Goal: Information Seeking & Learning: Learn about a topic

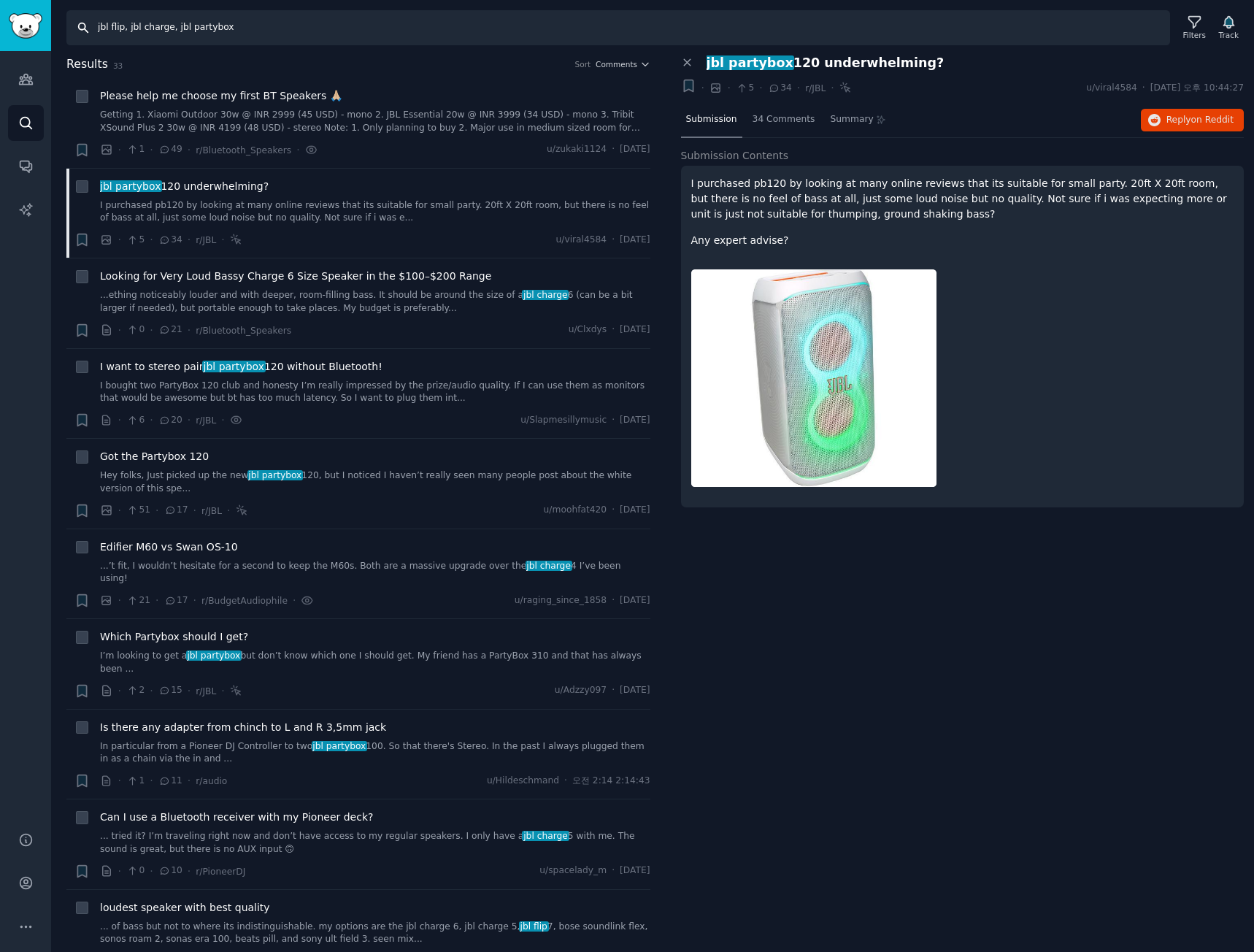
click at [527, 30] on input "jbl flip, jbl charge, jbl partybox" at bounding box center [618, 28] width 1104 height 35
paste input "LG xboom, LG speaker, xboom, xboom Grab, xboom Bounce, xboom Buds, xboom stage3…"
type input "LG xboom, LG speaker, xboom, xboom Grab, xboom Bounce, xboom Buds, xboom stage3…"
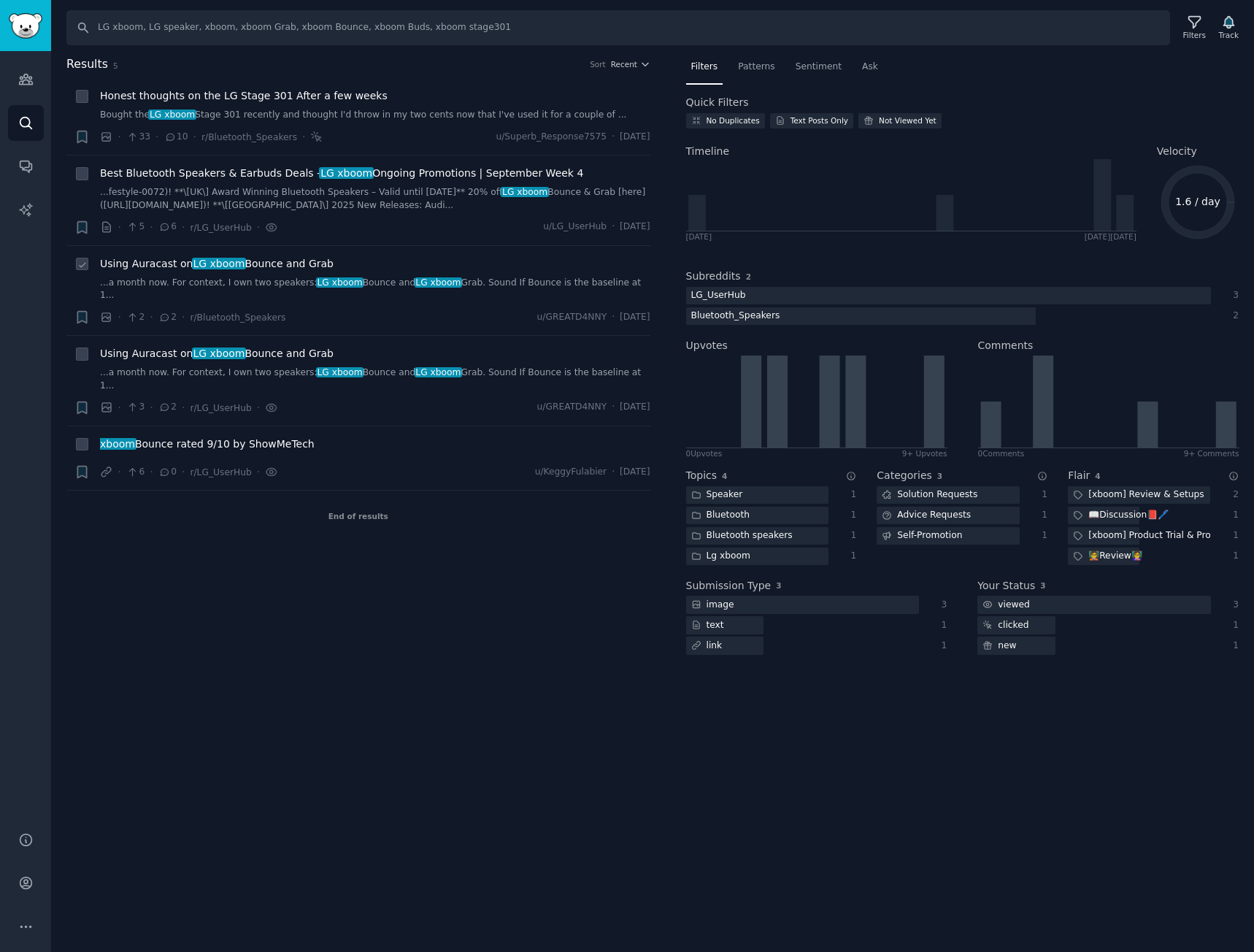
click at [464, 281] on link "...a month now. For context, I own two speakers: LG xboom Bounce and LG xboom G…" at bounding box center [375, 289] width 551 height 25
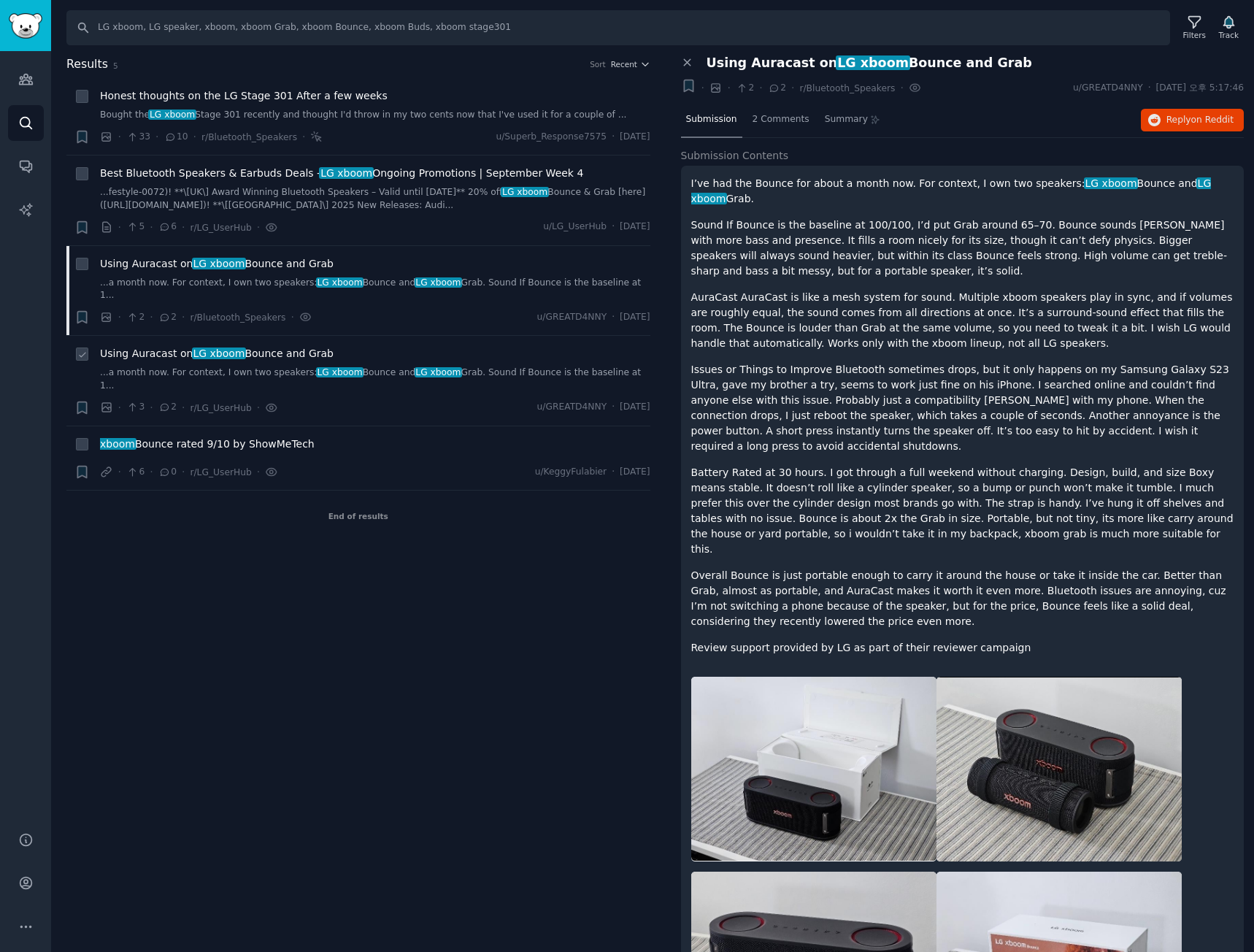
click at [439, 351] on div "Using Auracast on LG xboom Bounce and Grab ...a month now. For context, I own t…" at bounding box center [375, 369] width 551 height 46
click at [433, 369] on div "Using Auracast on LG xboom Bounce and Grab ...a month now. For context, I own t…" at bounding box center [375, 381] width 551 height 69
click at [429, 436] on div "xboom Bounce rated 9/10 by ShowMeTech" at bounding box center [375, 444] width 551 height 16
click at [1189, 33] on div "Filters" at bounding box center [1194, 35] width 22 height 10
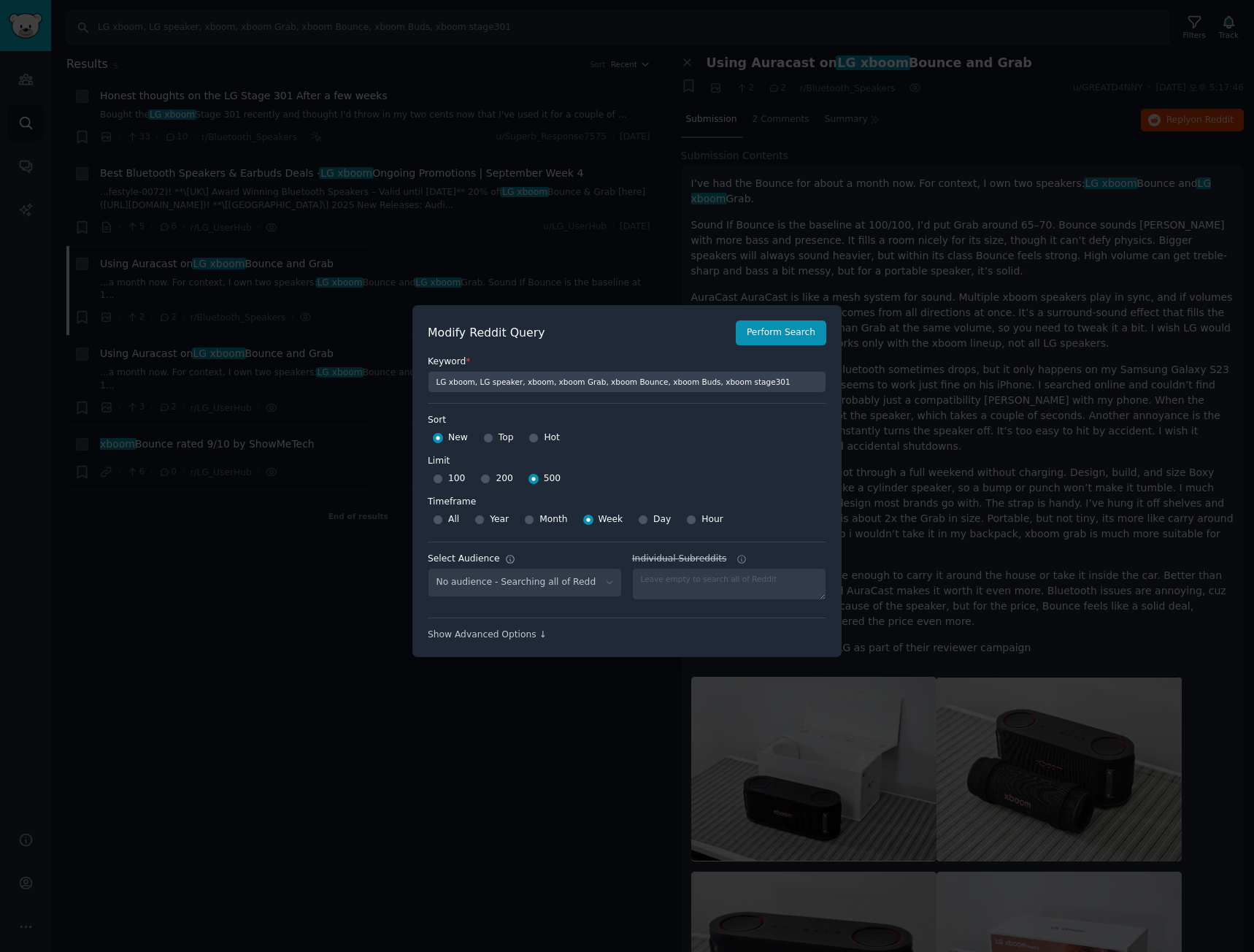
select select "d5641c5a1a"
click at [592, 598] on select "No audience - Searching all of Reddit gadgets - 2 Subreddits stanbyme - 35 Subr…" at bounding box center [525, 583] width 194 height 30
select select
click at [428, 568] on select "No audience - Searching all of Reddit gadgets - 2 Subreddits stanbyme - 35 Subr…" at bounding box center [525, 583] width 194 height 30
click at [792, 323] on button "Perform Search" at bounding box center [781, 333] width 90 height 25
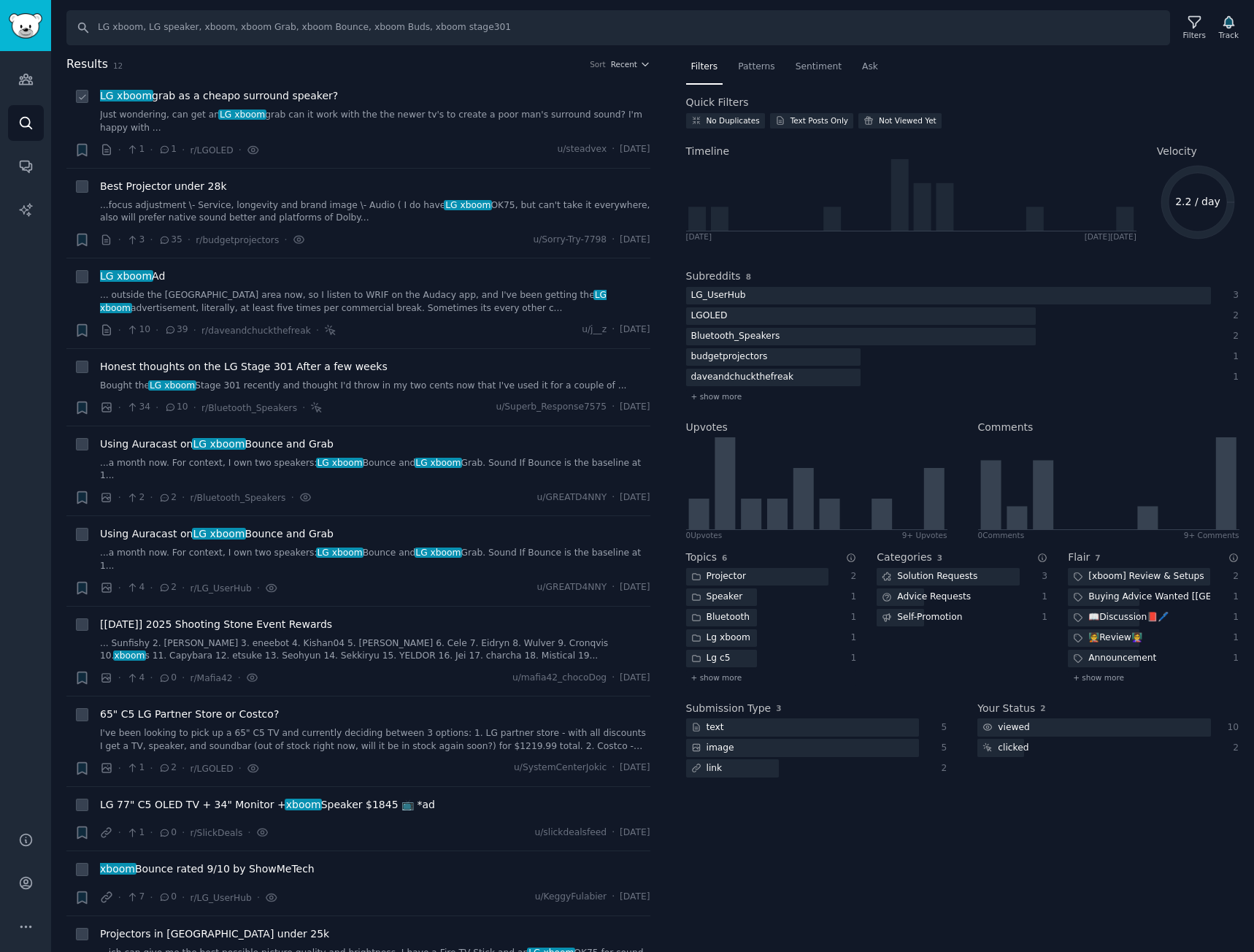
click at [326, 121] on link "Just wondering, can get an LG xboom grab can it work with the the newer tv's to…" at bounding box center [375, 122] width 551 height 25
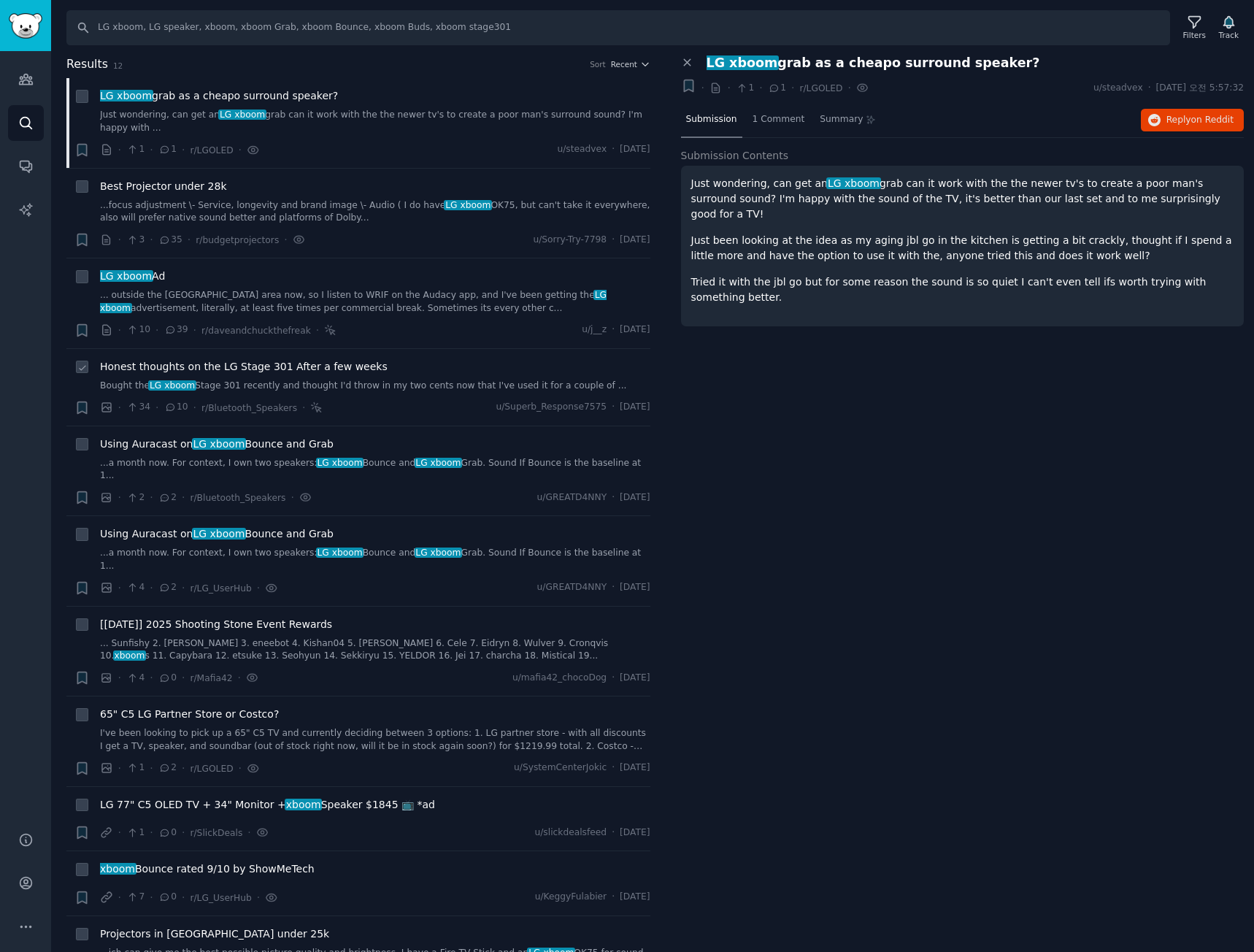
click at [337, 381] on link "Bought the LG xboom Stage 301 recently and thought I'd throw in my two cents no…" at bounding box center [375, 386] width 551 height 13
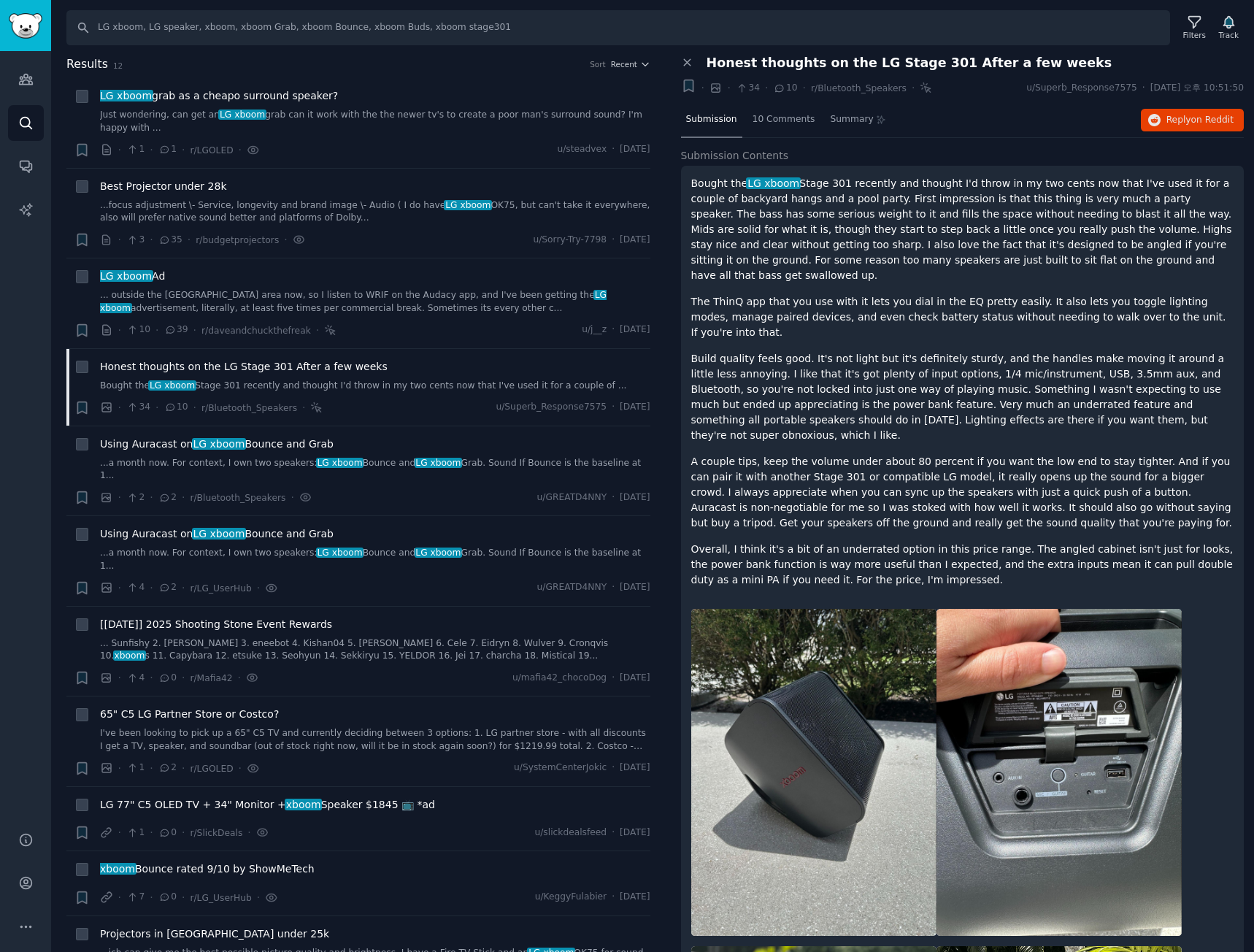
click at [988, 188] on p "Bought the LG xboom Stage 301 recently and thought I'd throw in my two cents no…" at bounding box center [963, 230] width 543 height 107
click at [757, 151] on span "Submission Contents" at bounding box center [735, 156] width 108 height 16
click at [775, 123] on span "10 Comments" at bounding box center [784, 120] width 63 height 13
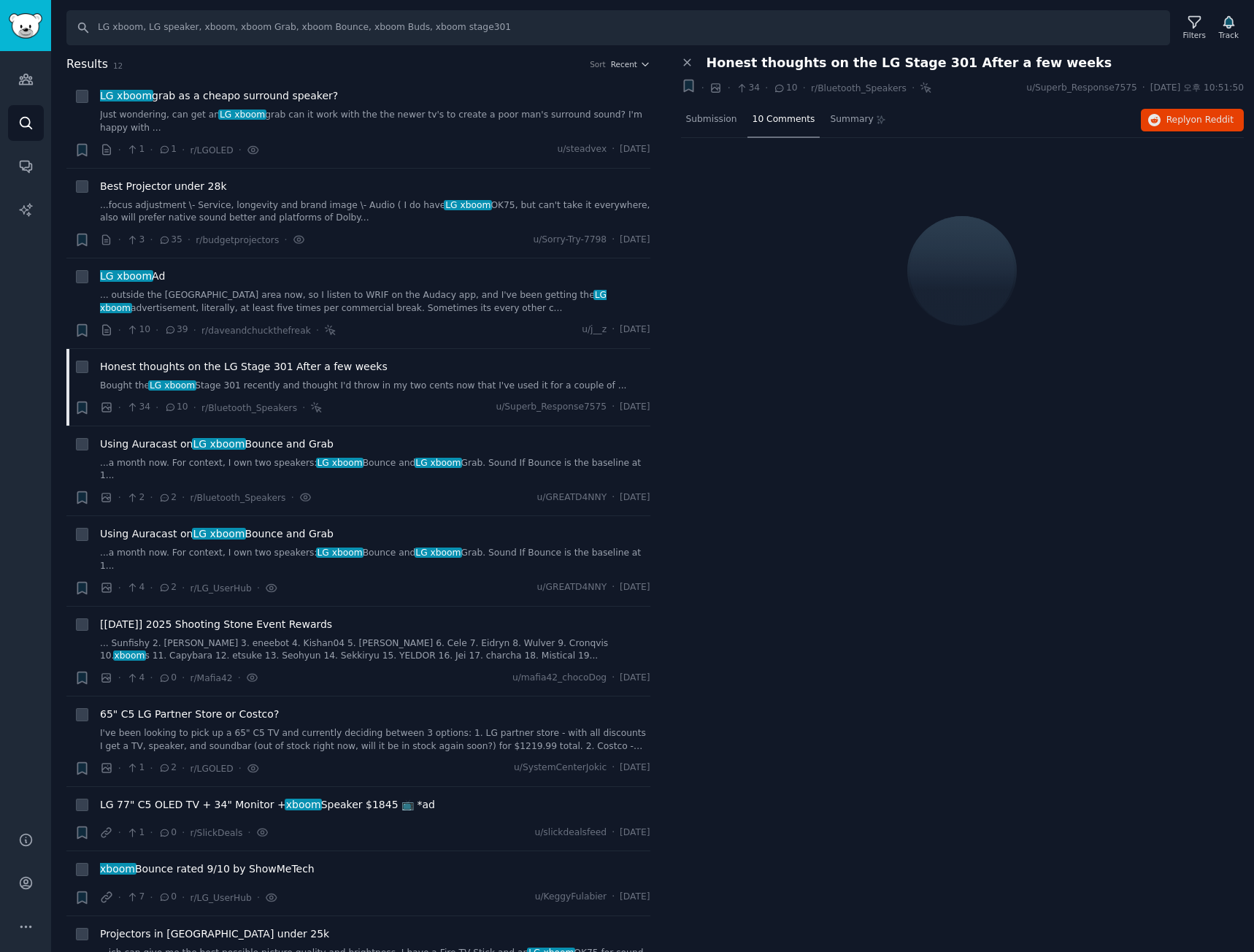
click at [827, 60] on span "Honest thoughts on the LG Stage 301 After a few weeks" at bounding box center [909, 63] width 406 height 16
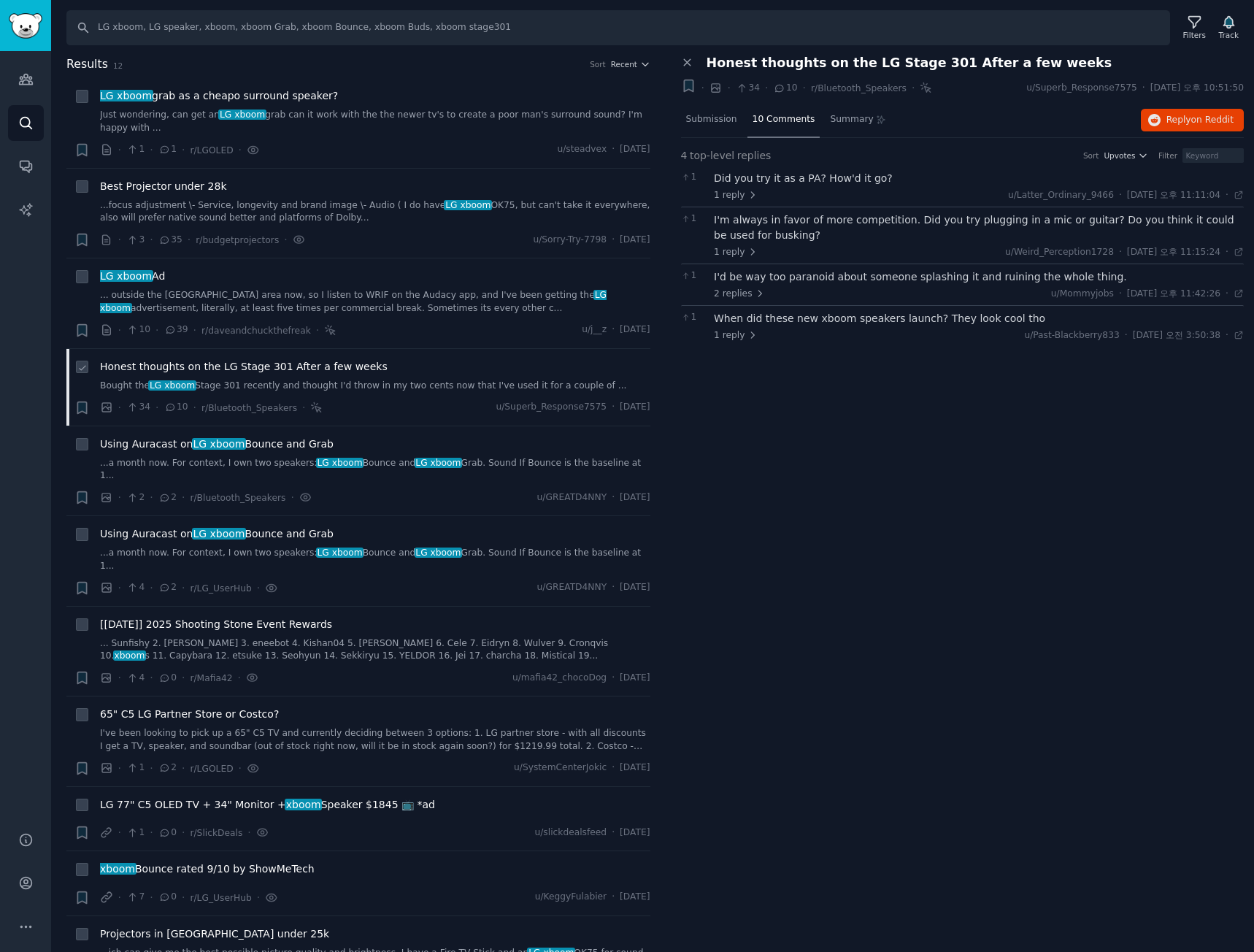
click at [575, 390] on link "Bought the LG xboom Stage 301 recently and thought I'd throw in my two cents no…" at bounding box center [375, 386] width 551 height 13
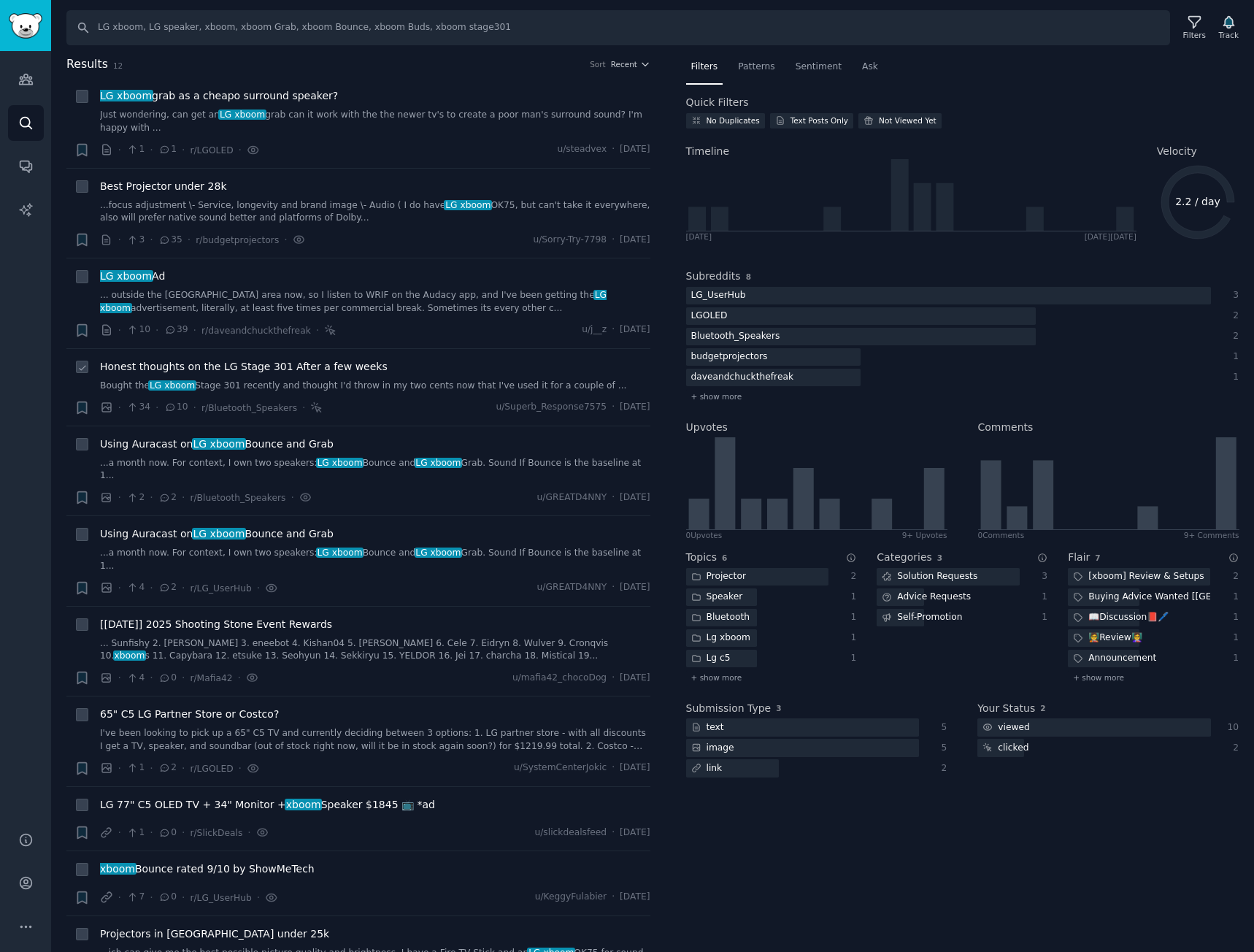
click at [575, 390] on link "Bought the LG xboom Stage 301 recently and thought I'd throw in my two cents no…" at bounding box center [375, 386] width 551 height 13
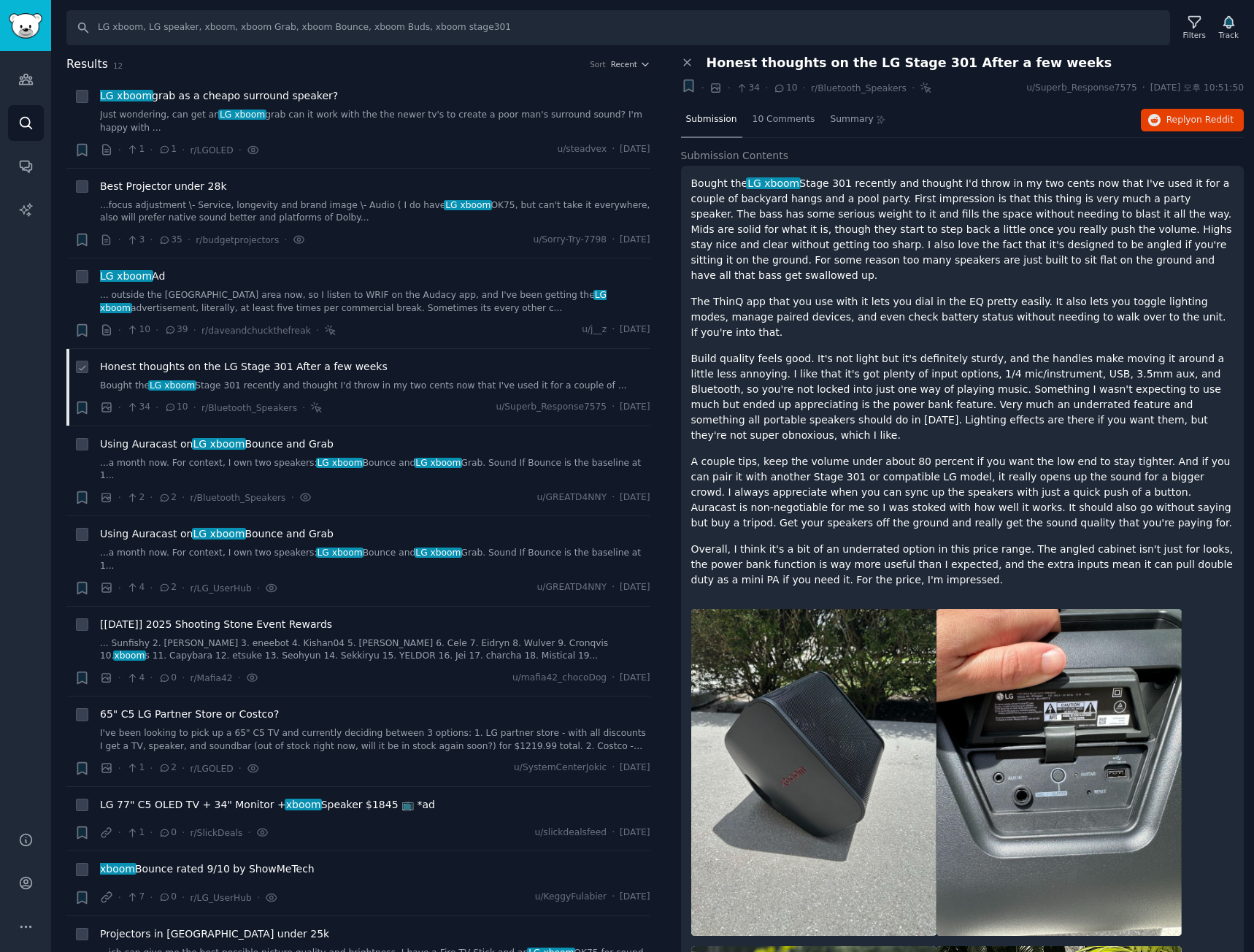
click at [575, 390] on link "Bought the LG xboom Stage 301 recently and thought I'd throw in my two cents no…" at bounding box center [375, 386] width 551 height 13
